Goal: Task Accomplishment & Management: Use online tool/utility

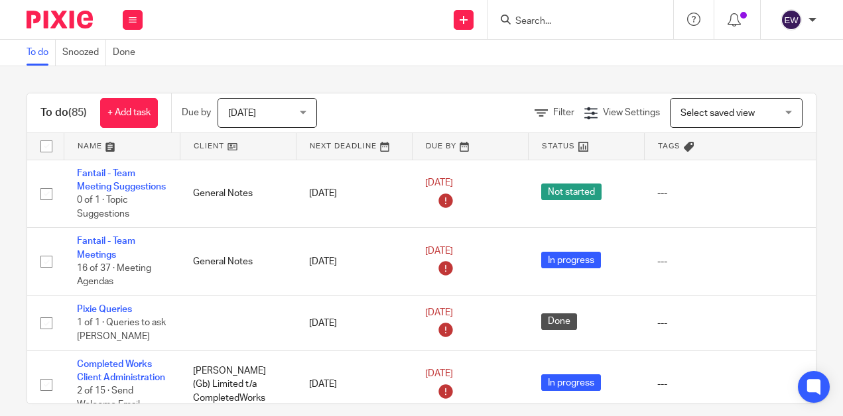
click at [570, 17] on input "Search" at bounding box center [573, 22] width 119 height 12
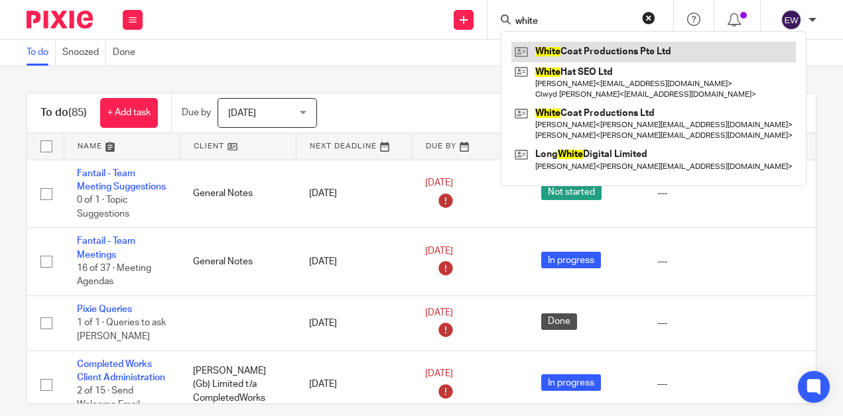
type input "white"
click at [570, 49] on link at bounding box center [653, 52] width 284 height 20
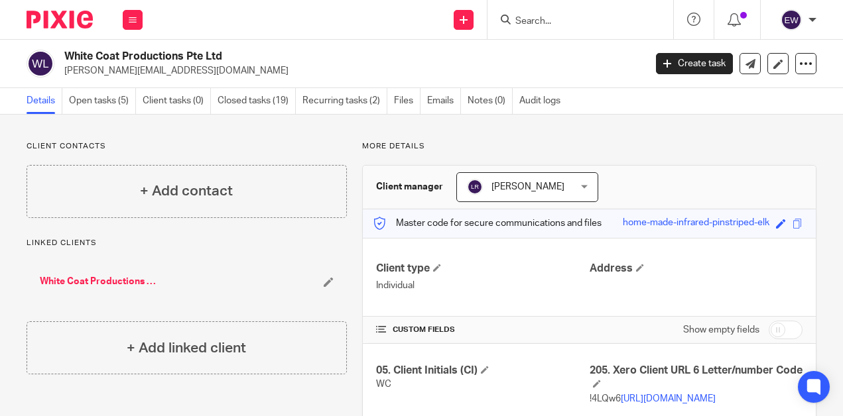
click at [555, 25] on input "Search" at bounding box center [573, 22] width 119 height 12
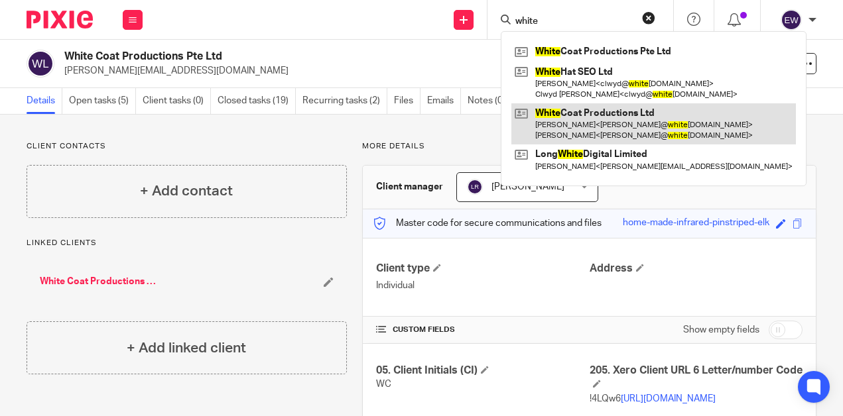
type input "white"
click at [575, 117] on link at bounding box center [653, 123] width 284 height 41
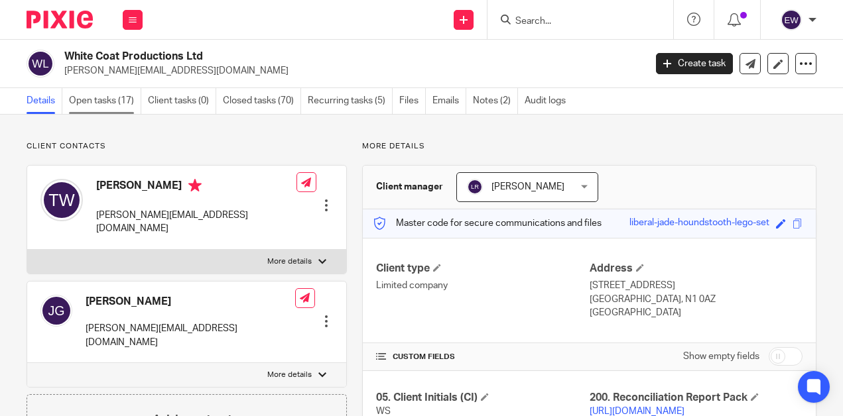
click at [77, 104] on link "Open tasks (17)" at bounding box center [105, 101] width 72 height 26
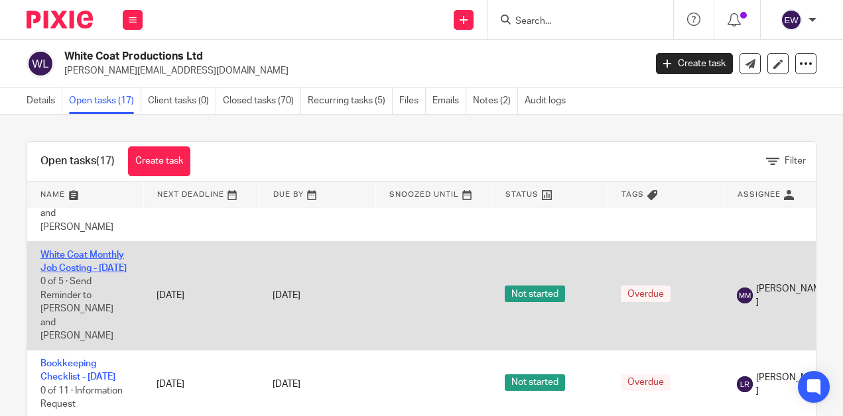
scroll to position [529, 0]
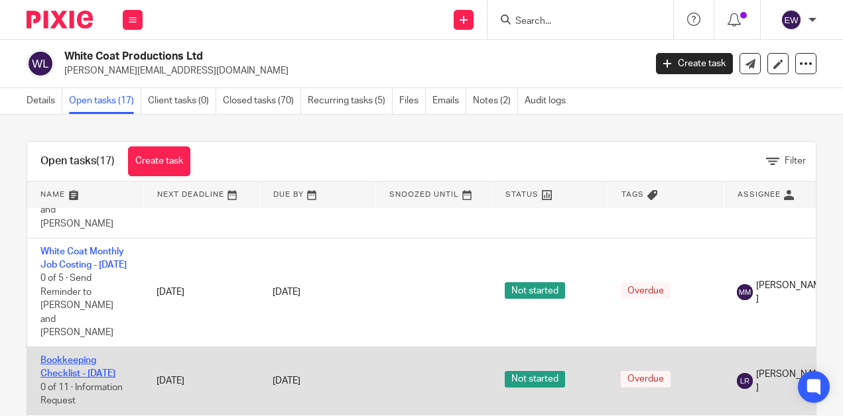
click at [80, 356] on link "Bookkeeping Checklist - March 2025" at bounding box center [77, 367] width 75 height 23
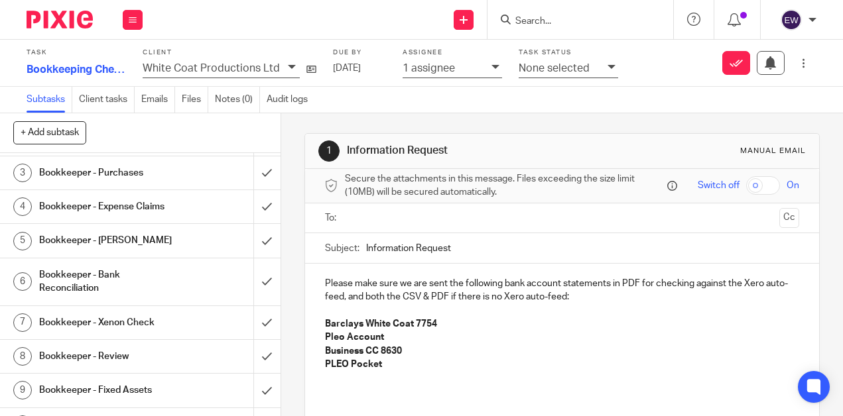
scroll to position [68, 0]
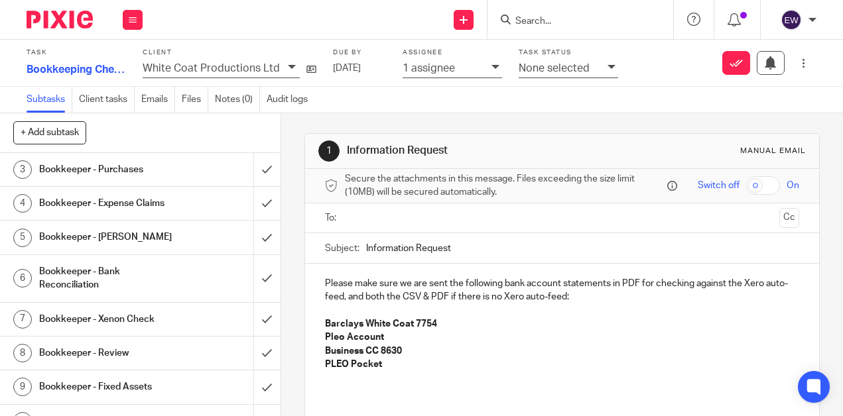
click at [158, 280] on h1 "Bookkeeper - Bank Reconciliation" at bounding box center [106, 279] width 134 height 34
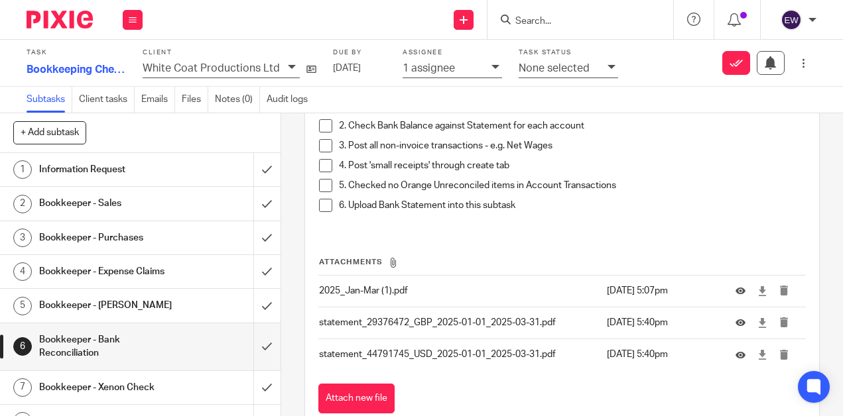
scroll to position [2524, 0]
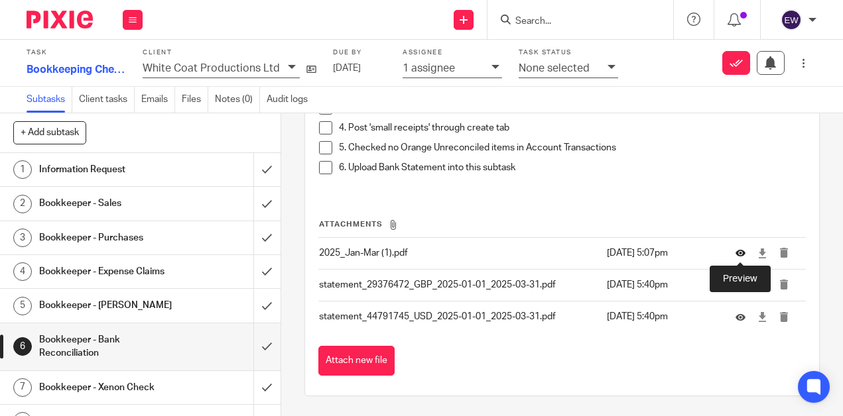
click at [742, 255] on icon at bounding box center [740, 254] width 10 height 10
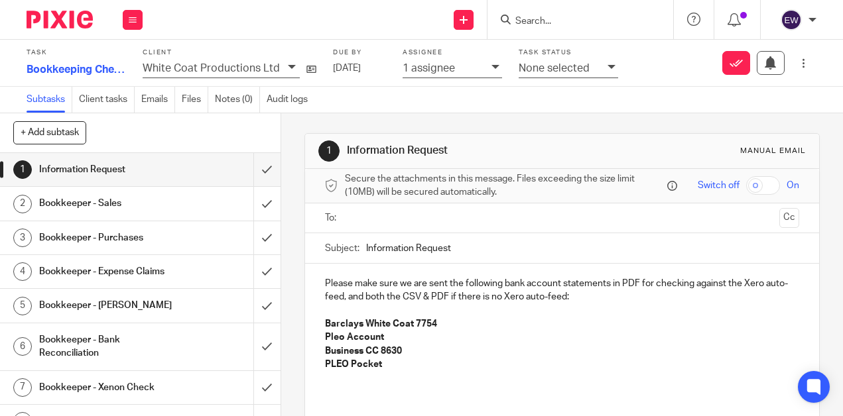
click at [150, 349] on h1 "Bookkeeper - Bank Reconciliation" at bounding box center [106, 347] width 134 height 34
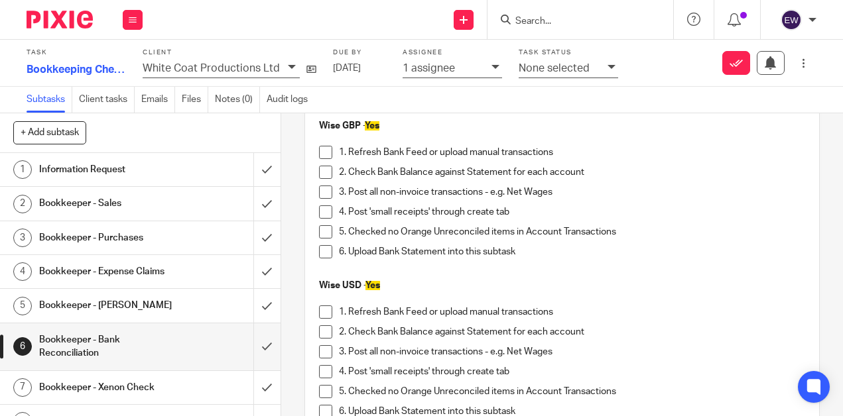
scroll to position [2524, 0]
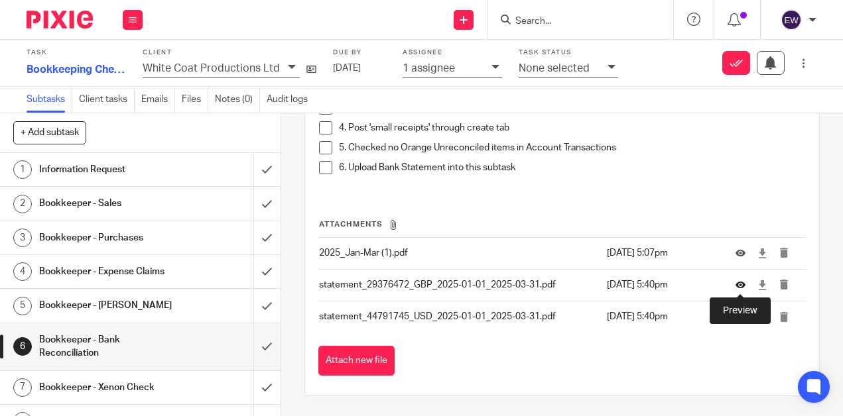
click at [744, 286] on icon at bounding box center [740, 285] width 10 height 10
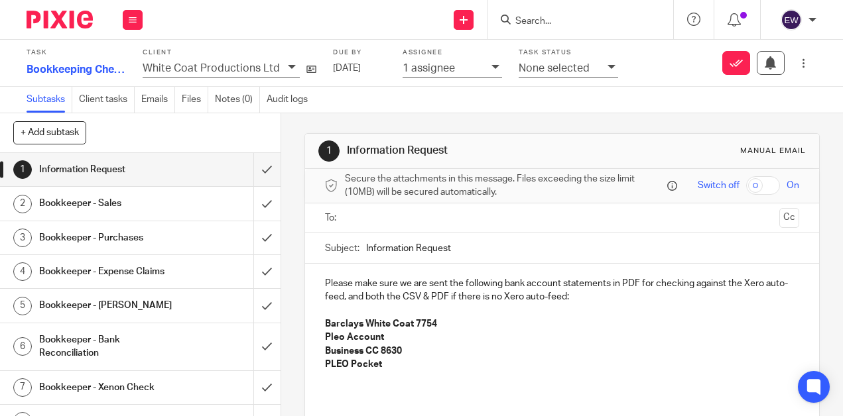
click at [171, 352] on h1 "Bookkeeper - Bank Reconciliation" at bounding box center [106, 347] width 134 height 34
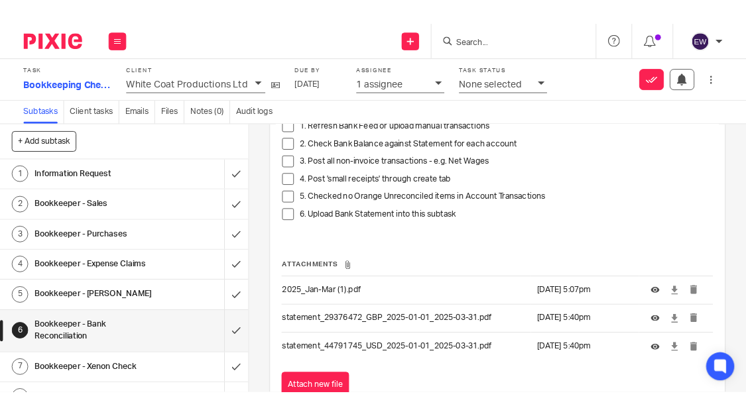
scroll to position [2524, 0]
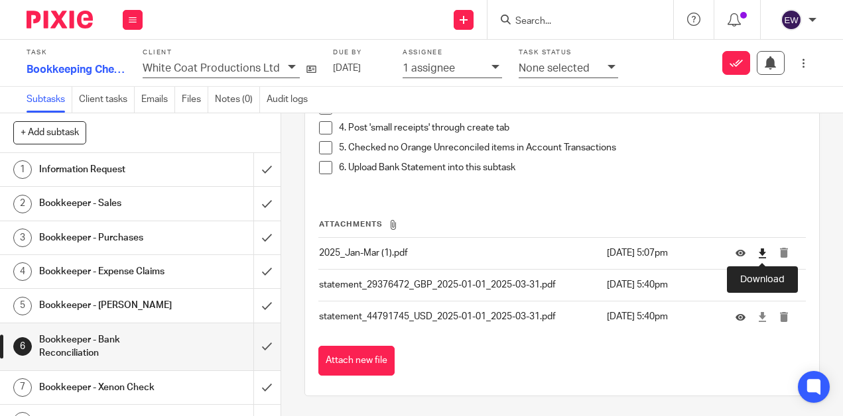
click at [763, 257] on icon at bounding box center [762, 254] width 10 height 10
click at [572, 140] on div "4. Post 'small receipts' through create tab" at bounding box center [572, 131] width 466 height 20
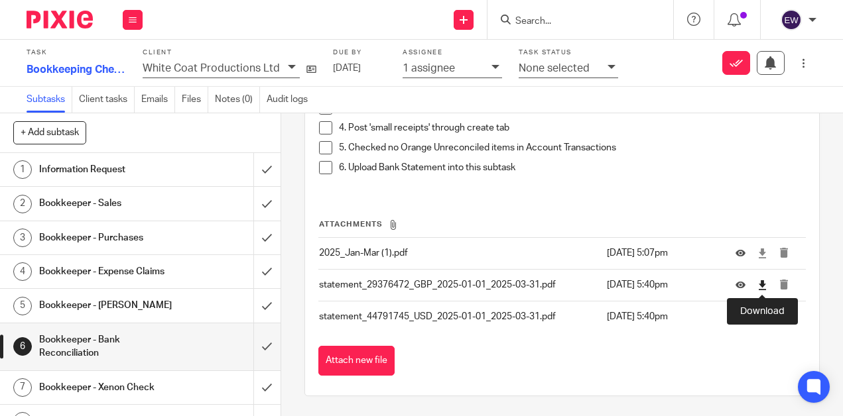
click at [766, 287] on icon at bounding box center [762, 285] width 10 height 10
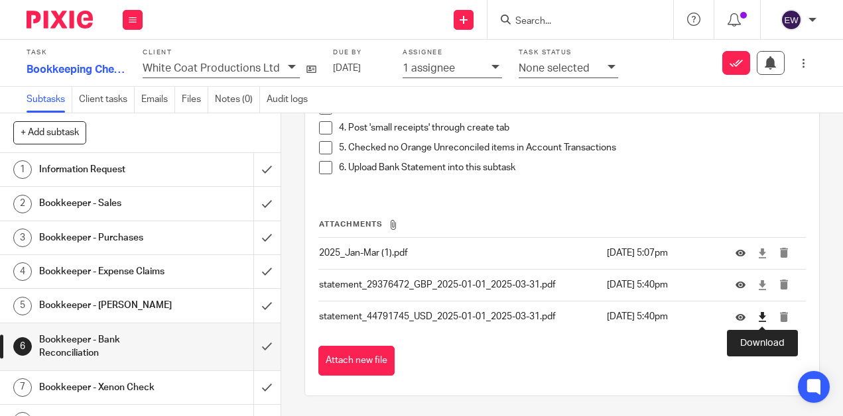
click at [762, 321] on icon at bounding box center [762, 317] width 10 height 10
